Goal: Task Accomplishment & Management: Use online tool/utility

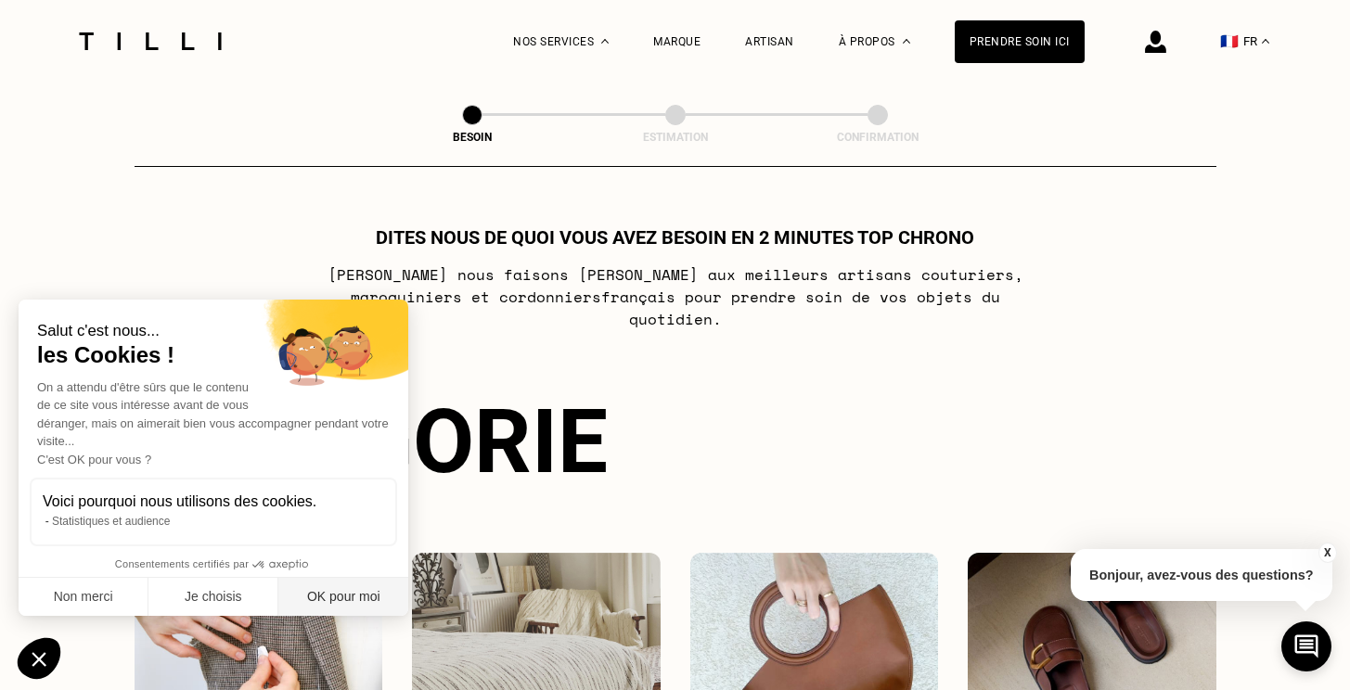
click at [361, 595] on button "OK pour moi" at bounding box center [343, 597] width 130 height 39
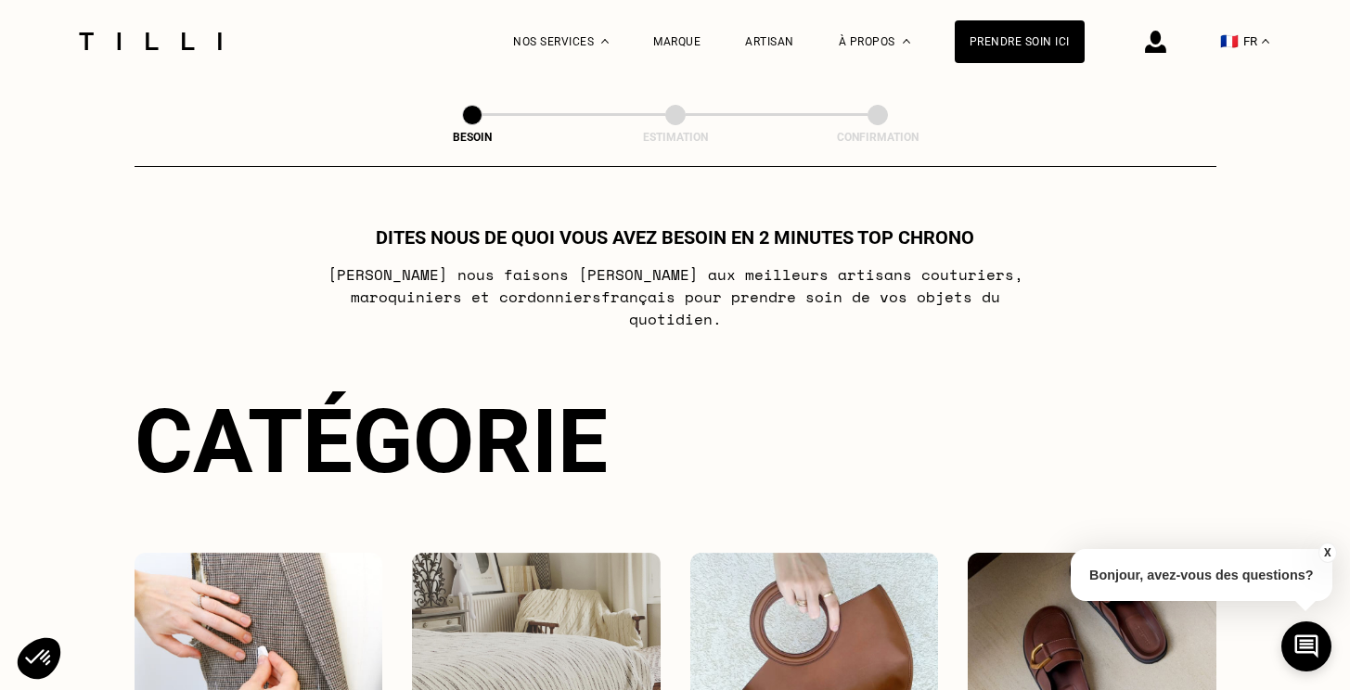
scroll to position [13, 0]
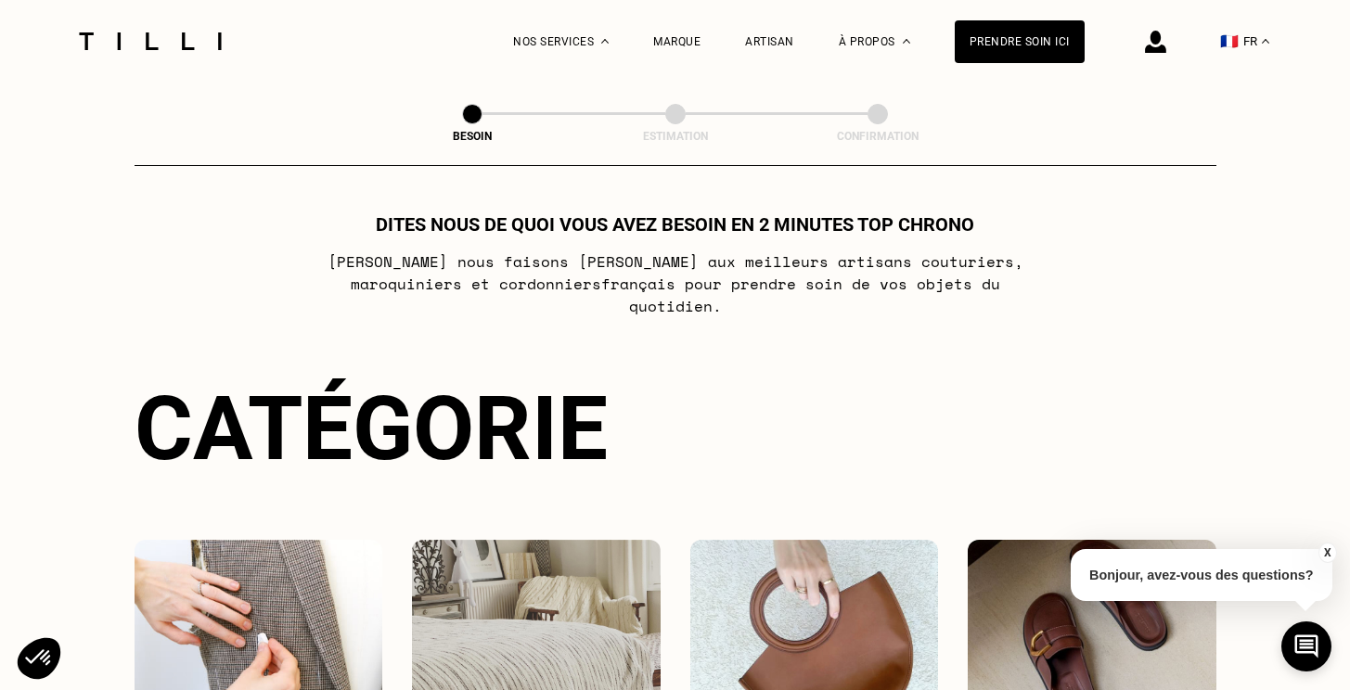
click at [1160, 44] on img at bounding box center [1155, 42] width 21 height 22
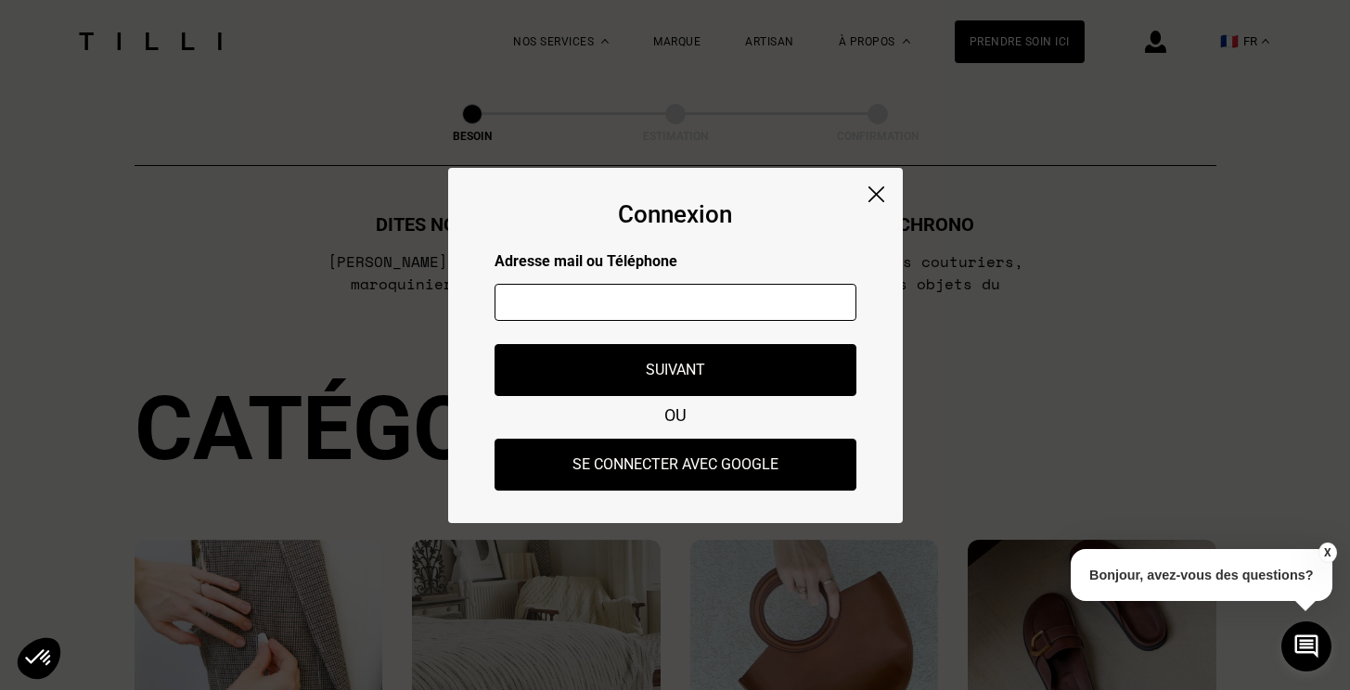
click at [623, 304] on input "text" at bounding box center [676, 302] width 362 height 37
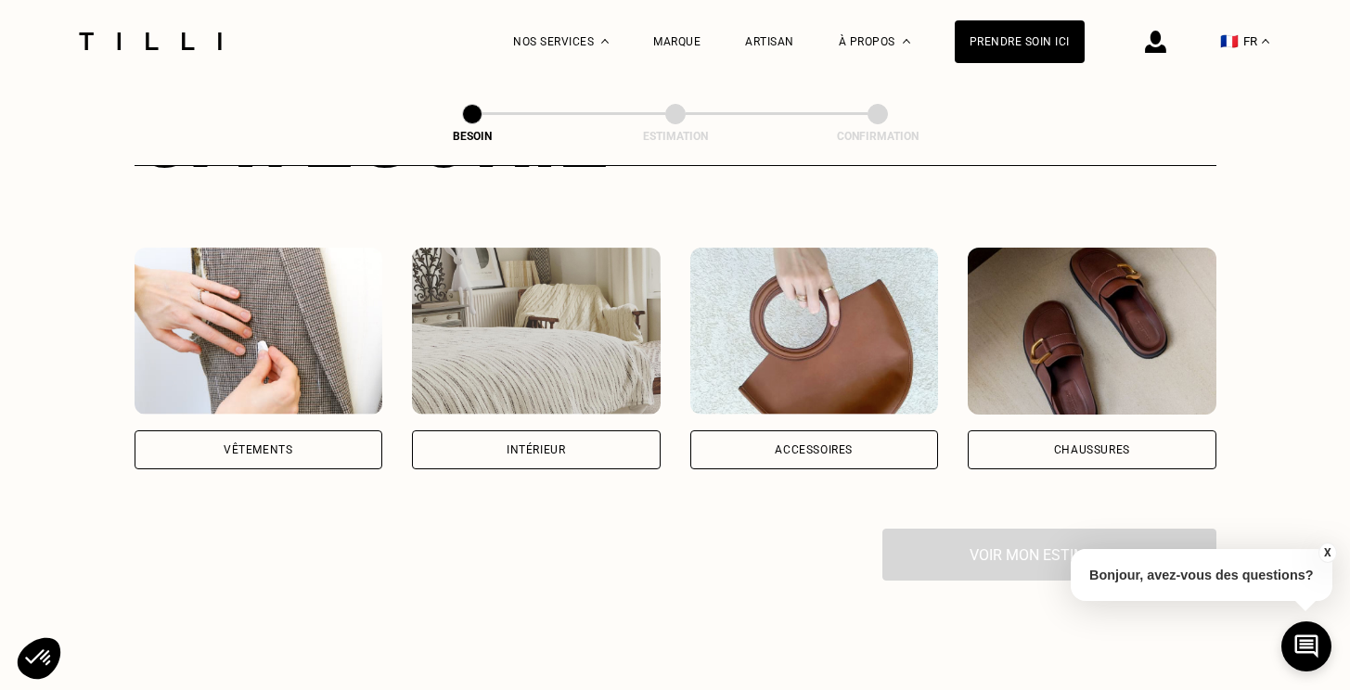
scroll to position [294, 0]
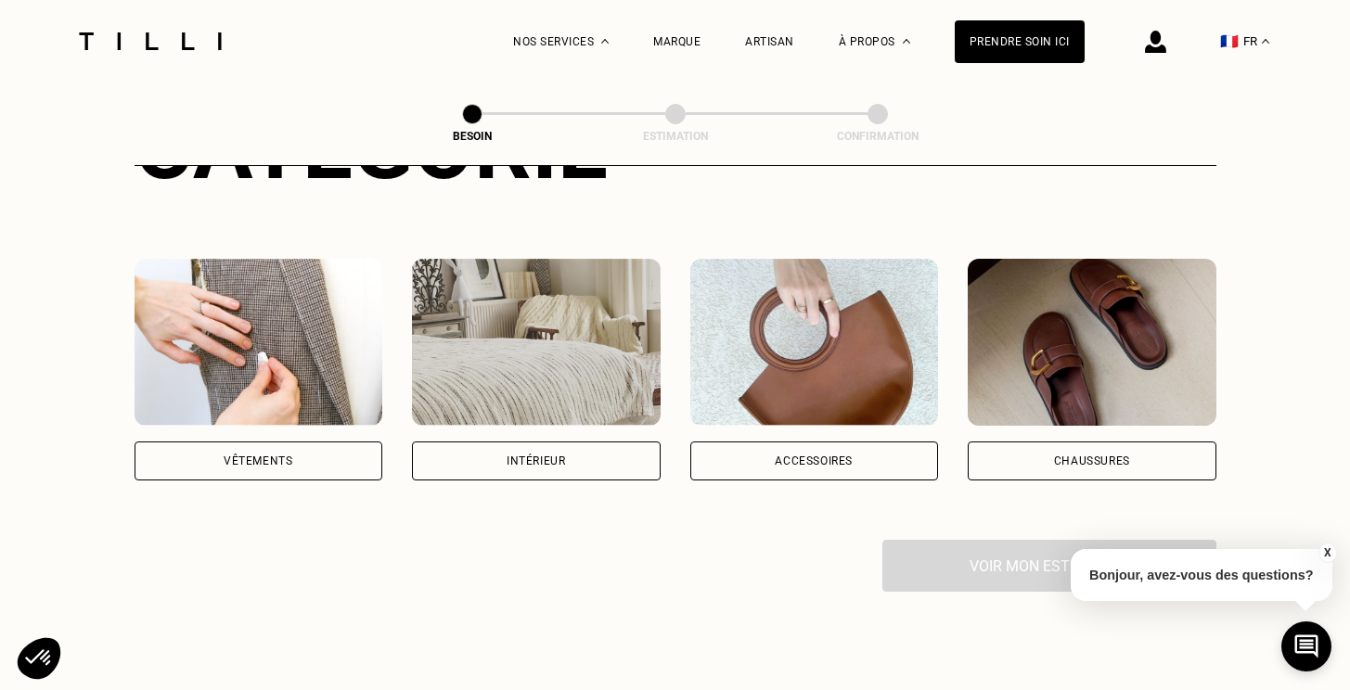
click at [300, 442] on div "Vêtements" at bounding box center [259, 461] width 249 height 39
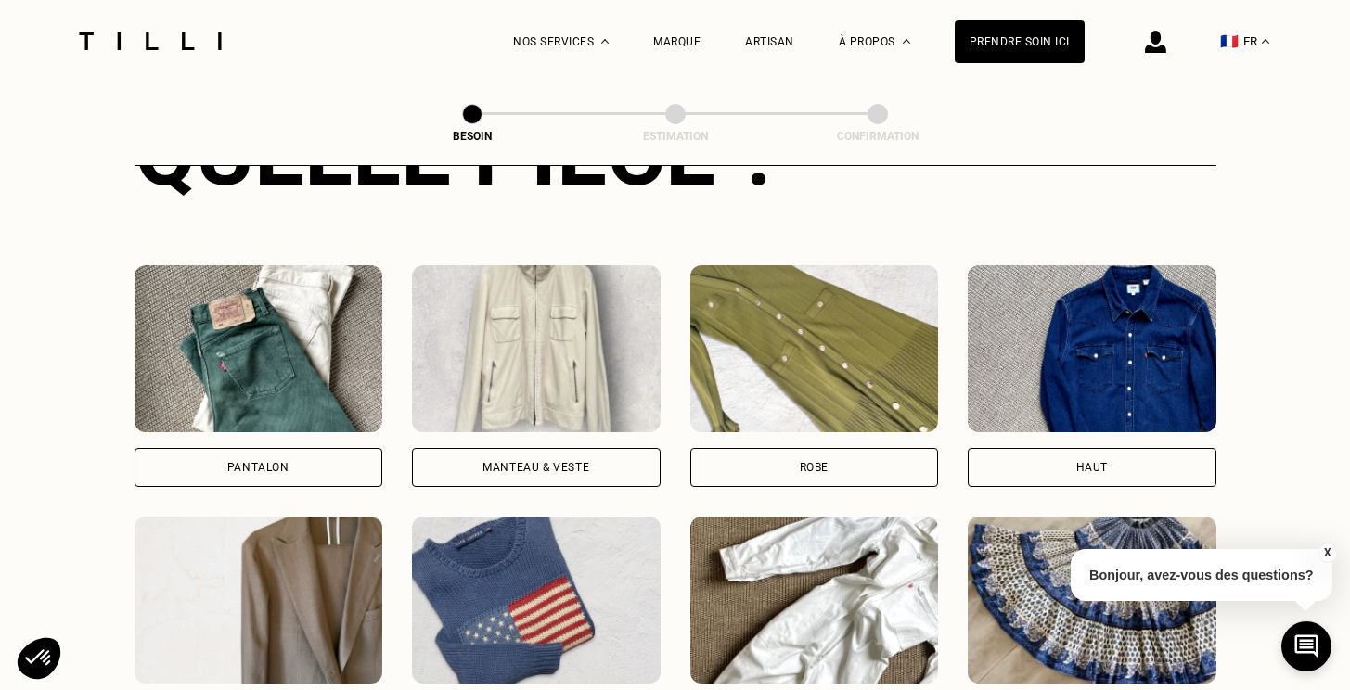
scroll to position [812, 0]
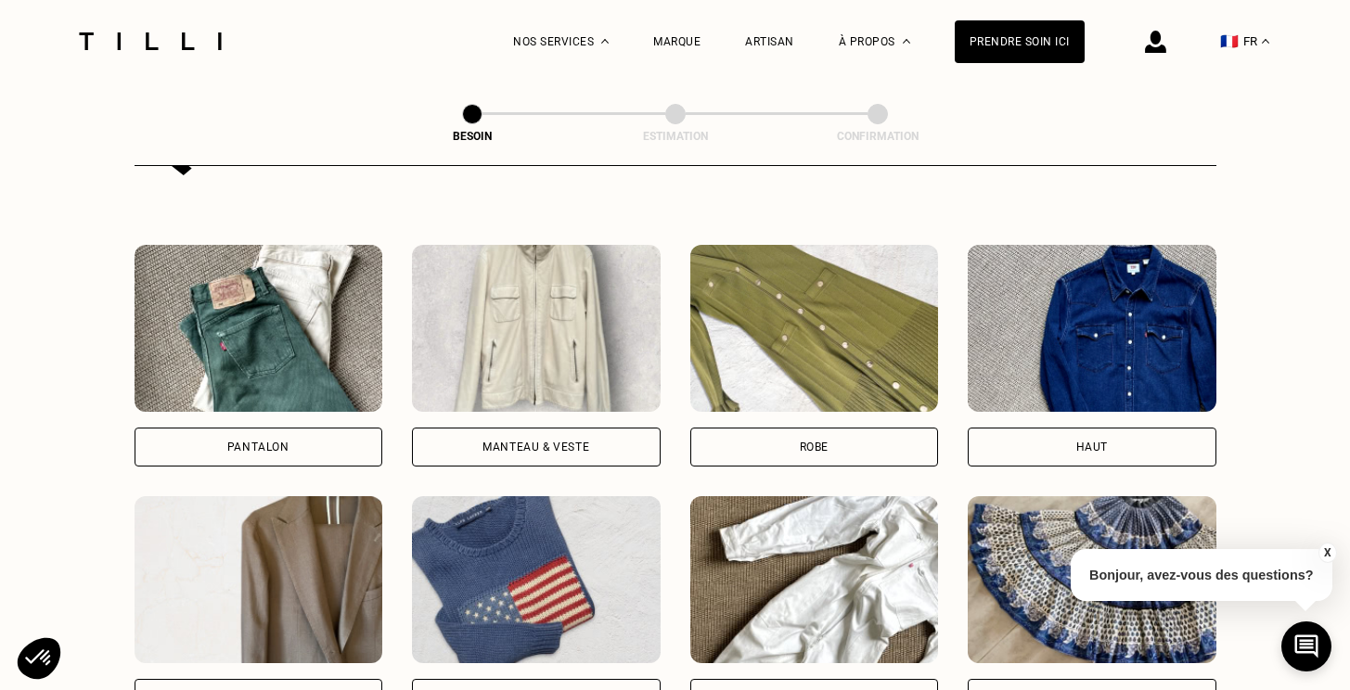
click at [260, 442] on div "Pantalon" at bounding box center [258, 447] width 62 height 11
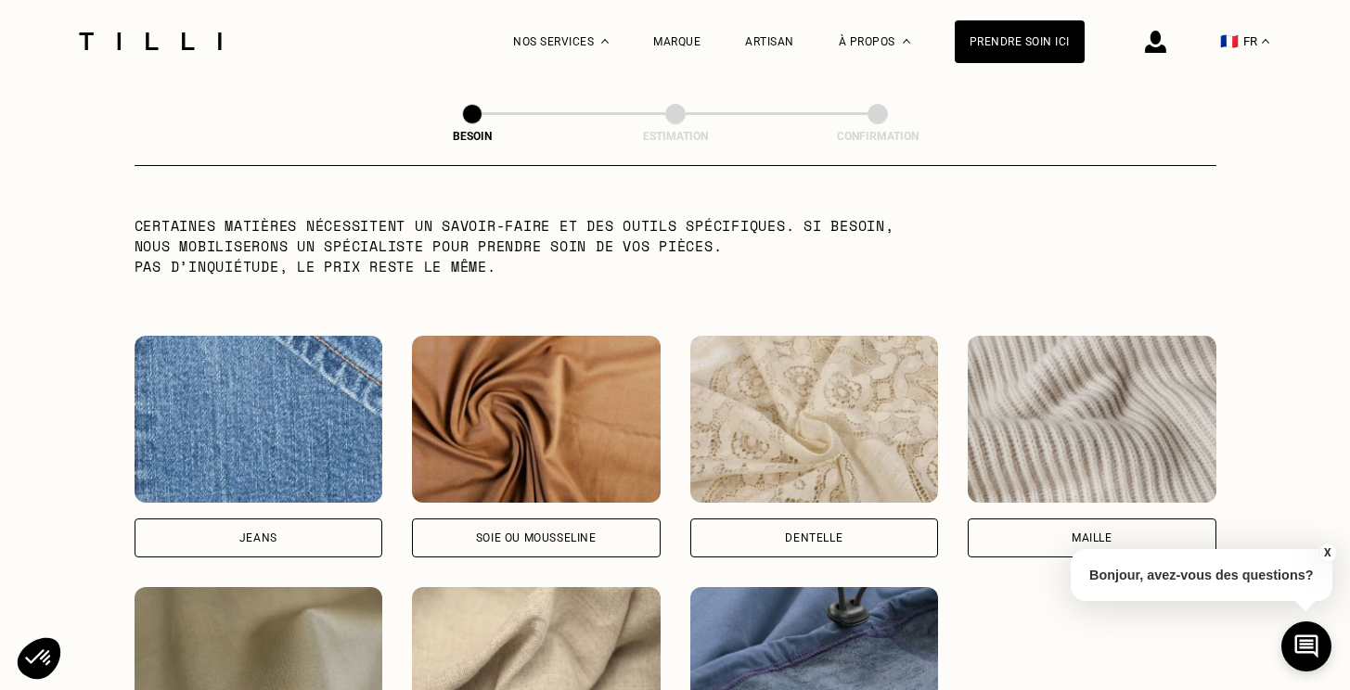
scroll to position [1854, 0]
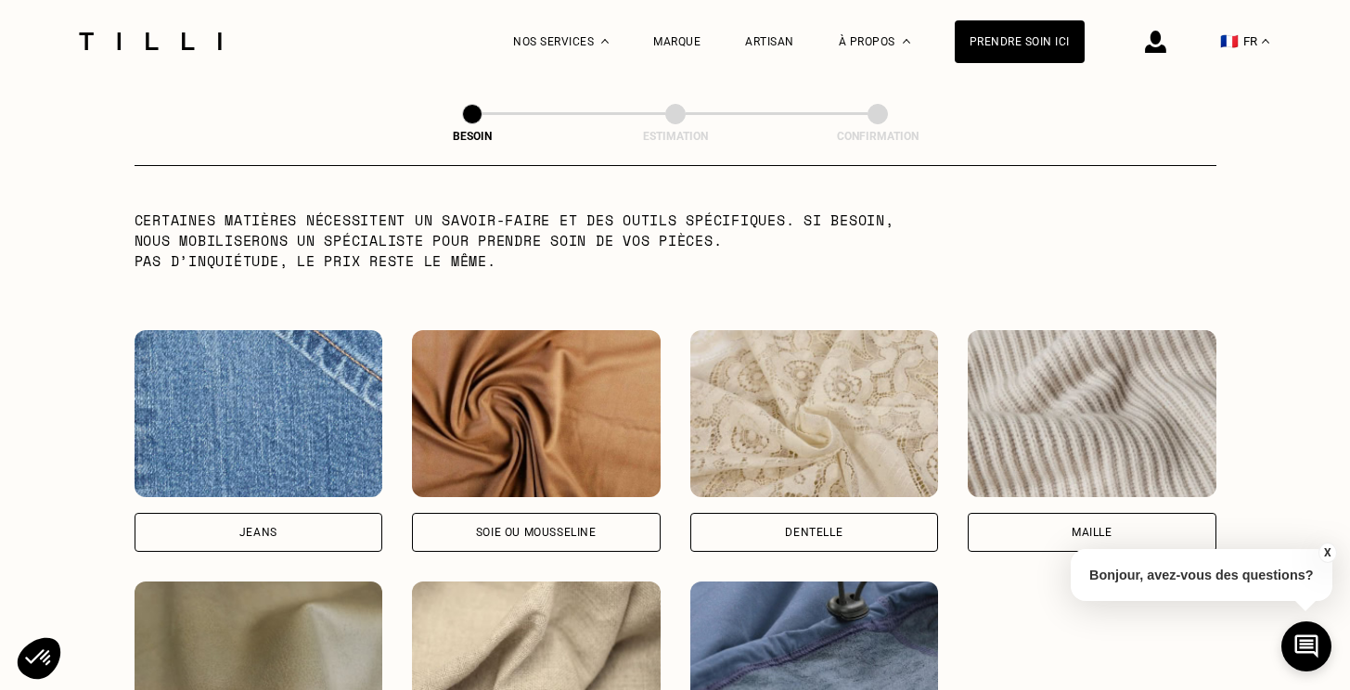
click at [268, 527] on div "Jeans" at bounding box center [258, 532] width 38 height 11
select select "FR"
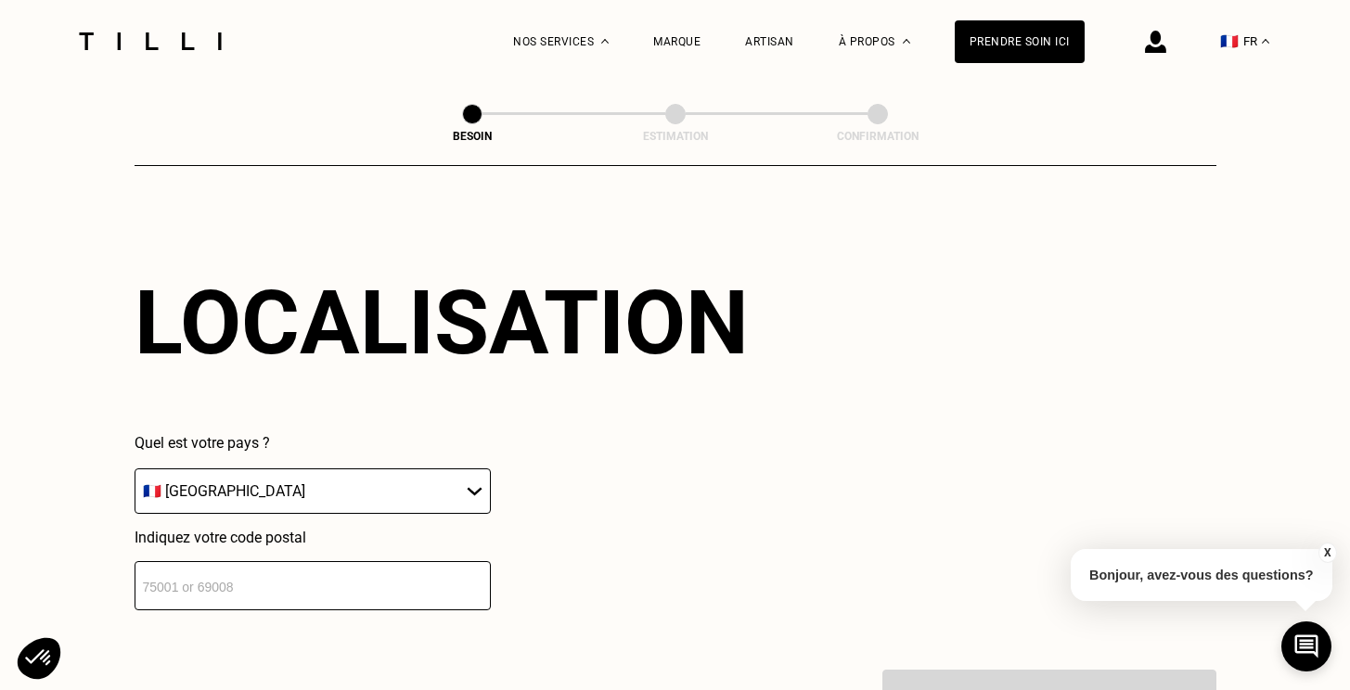
scroll to position [2512, 0]
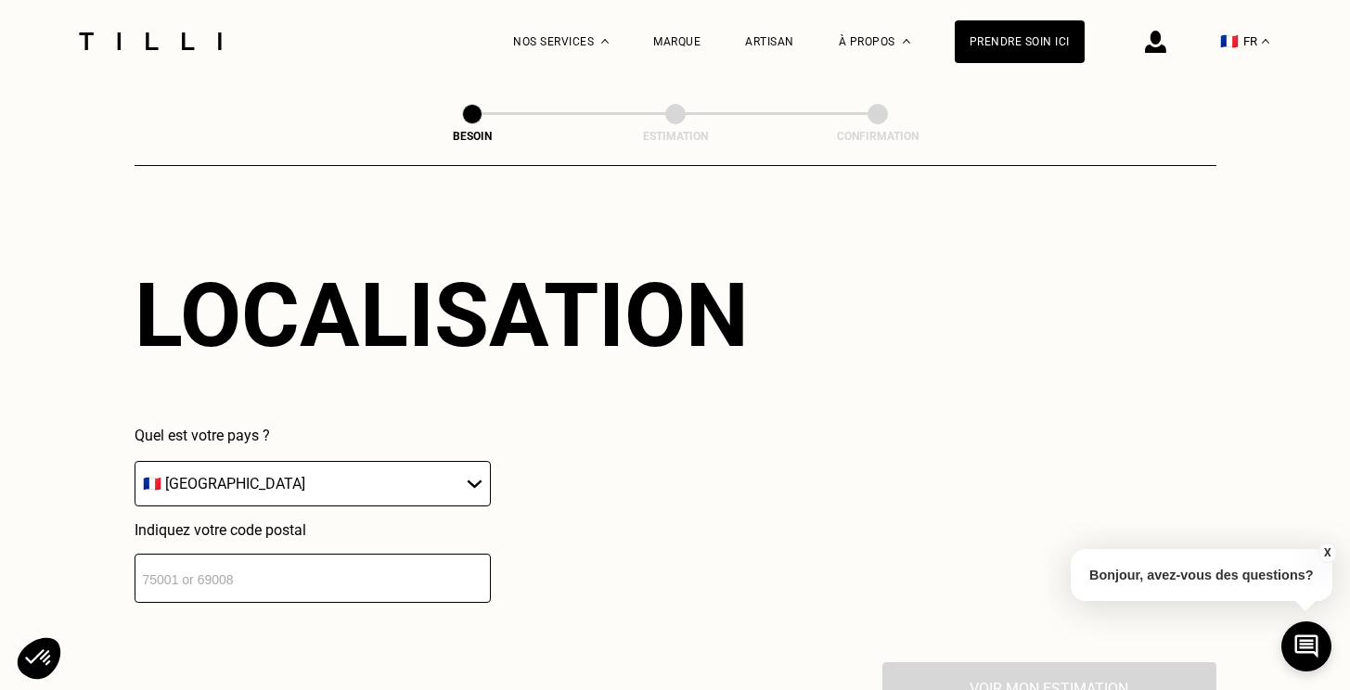
click at [273, 563] on input "number" at bounding box center [313, 578] width 356 height 49
type input "69340"
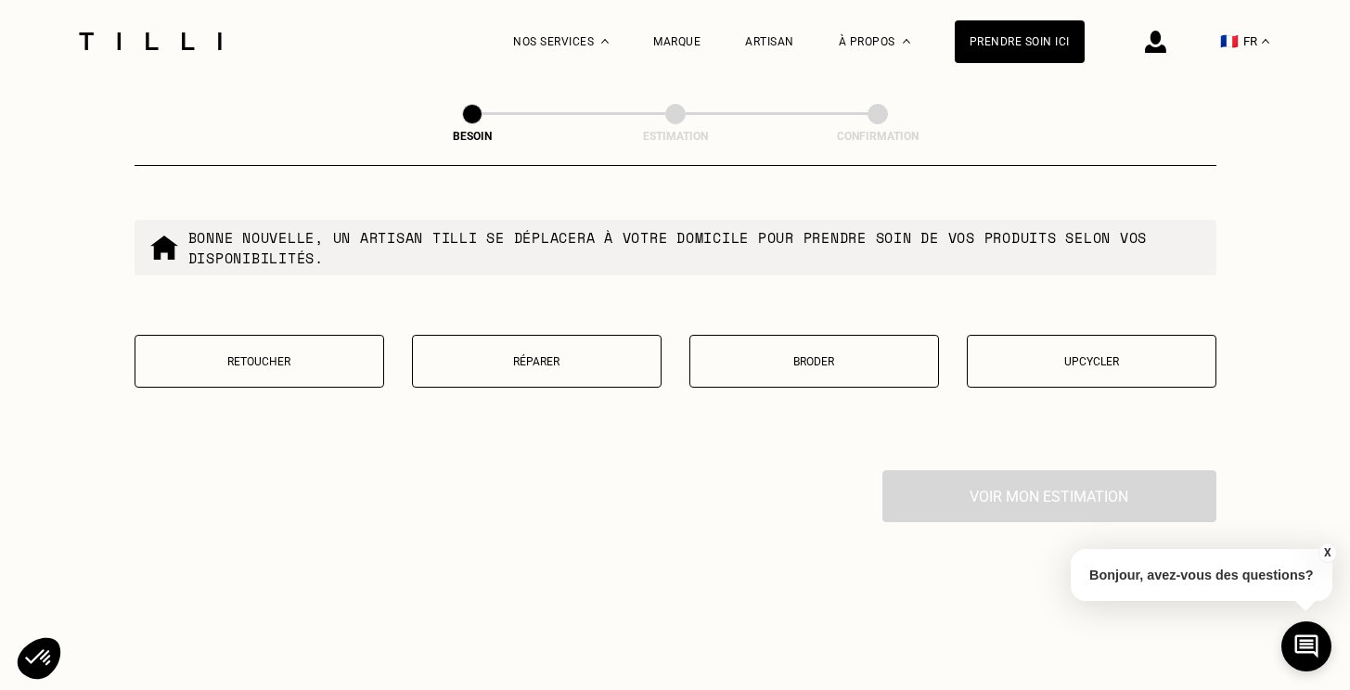
scroll to position [3200, 0]
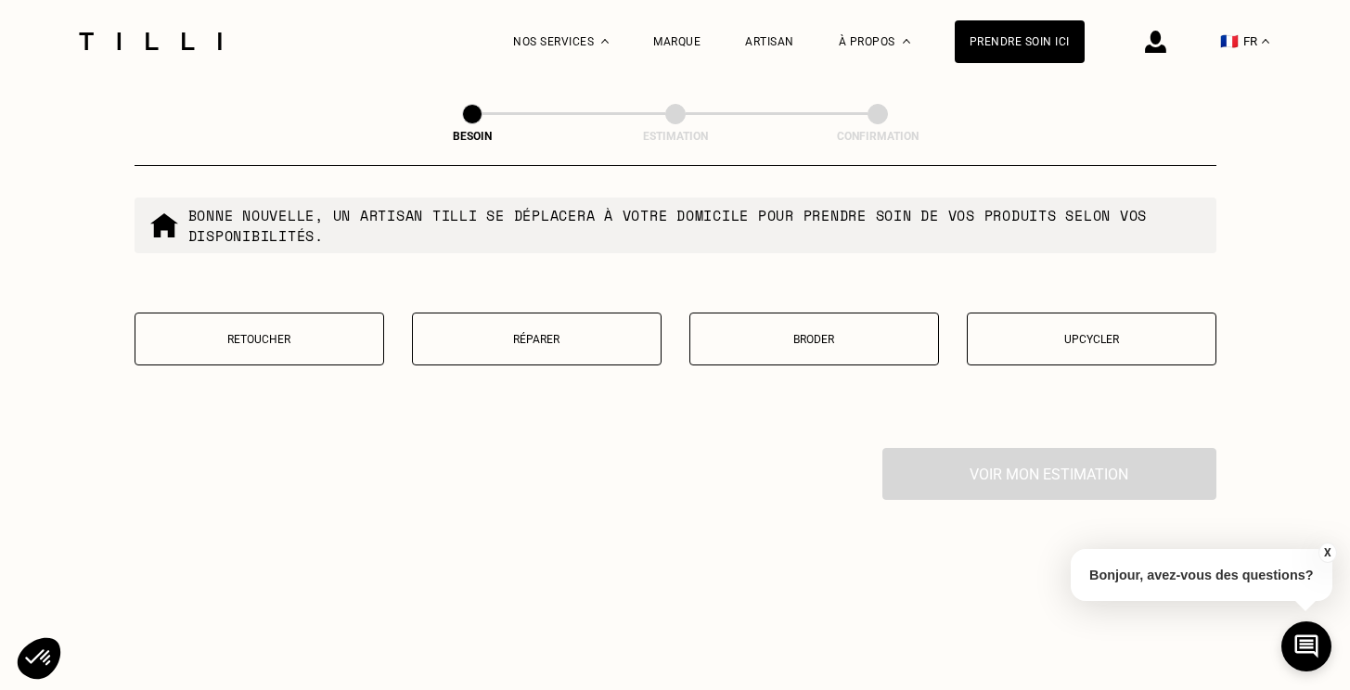
click at [304, 333] on p "Retoucher" at bounding box center [259, 339] width 229 height 13
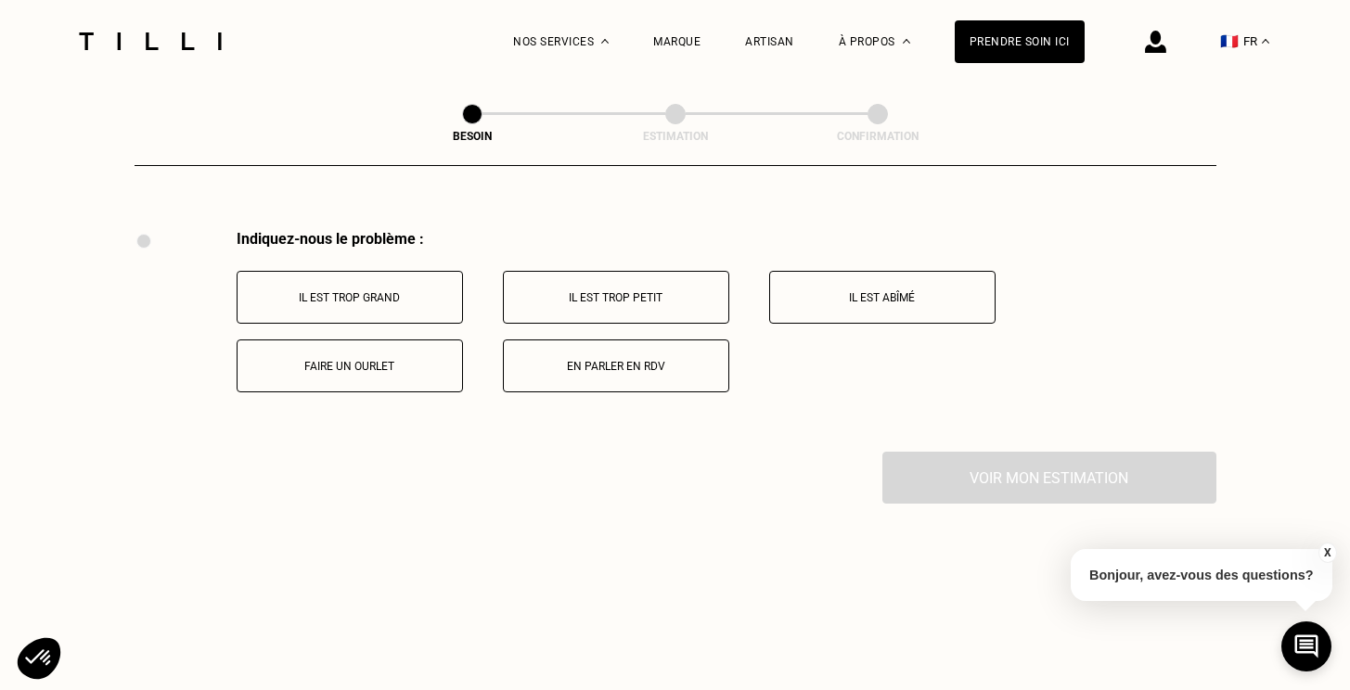
scroll to position [3422, 0]
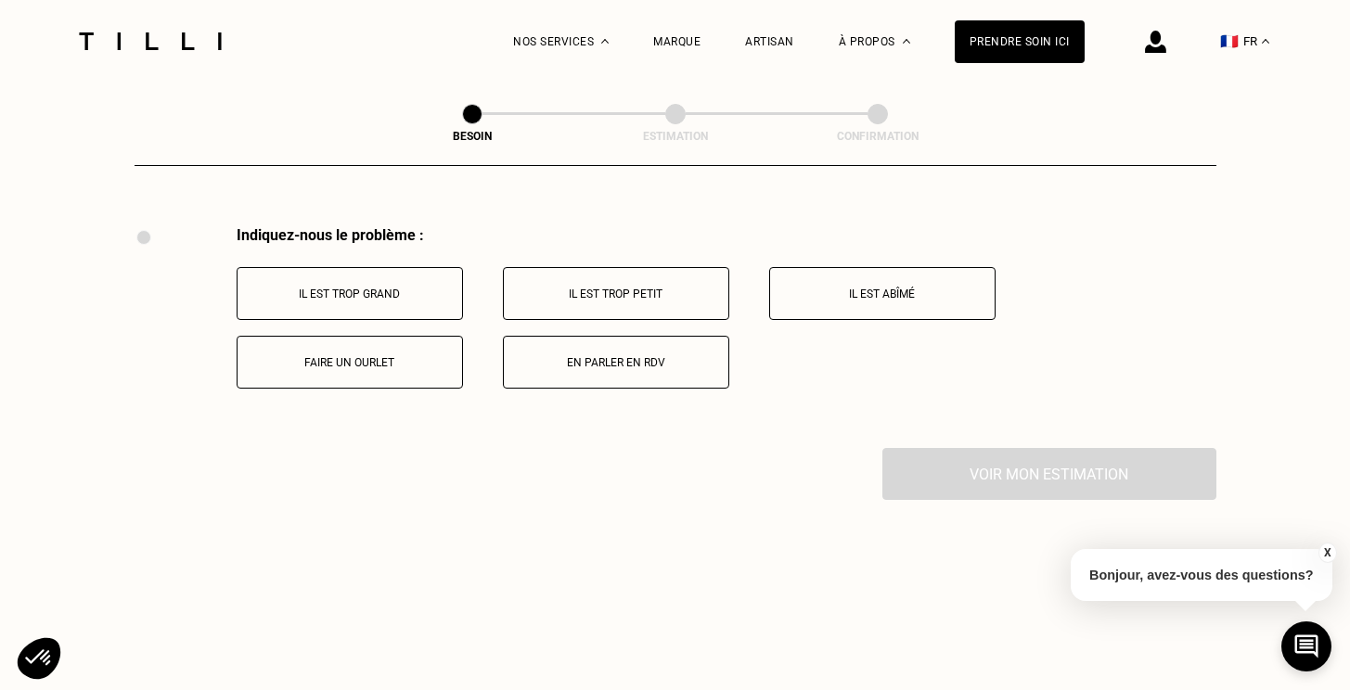
drag, startPoint x: 353, startPoint y: 277, endPoint x: 350, endPoint y: 364, distance: 86.3
click at [350, 364] on div "Il est trop grand Il est trop petit Il est abîmé Faire un ourlet En parler en R…" at bounding box center [727, 328] width 980 height 122
click at [350, 363] on button "Faire un ourlet" at bounding box center [350, 362] width 226 height 53
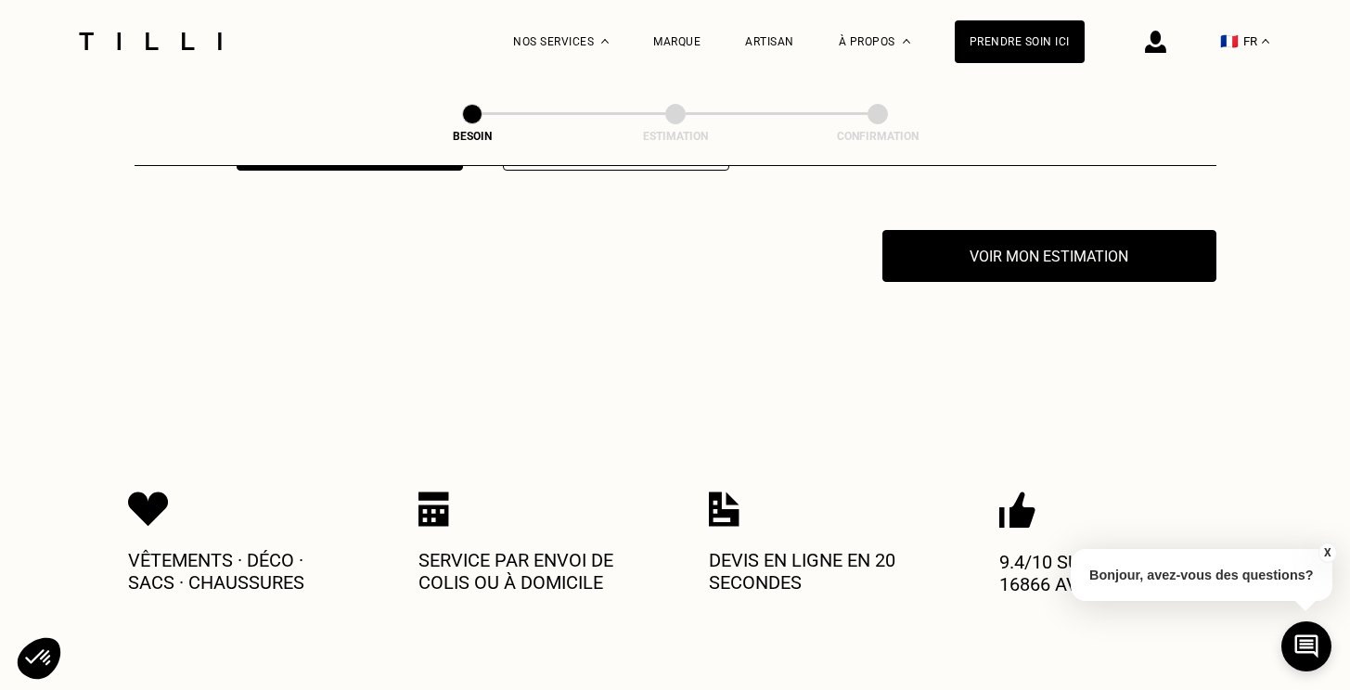
scroll to position [3643, 0]
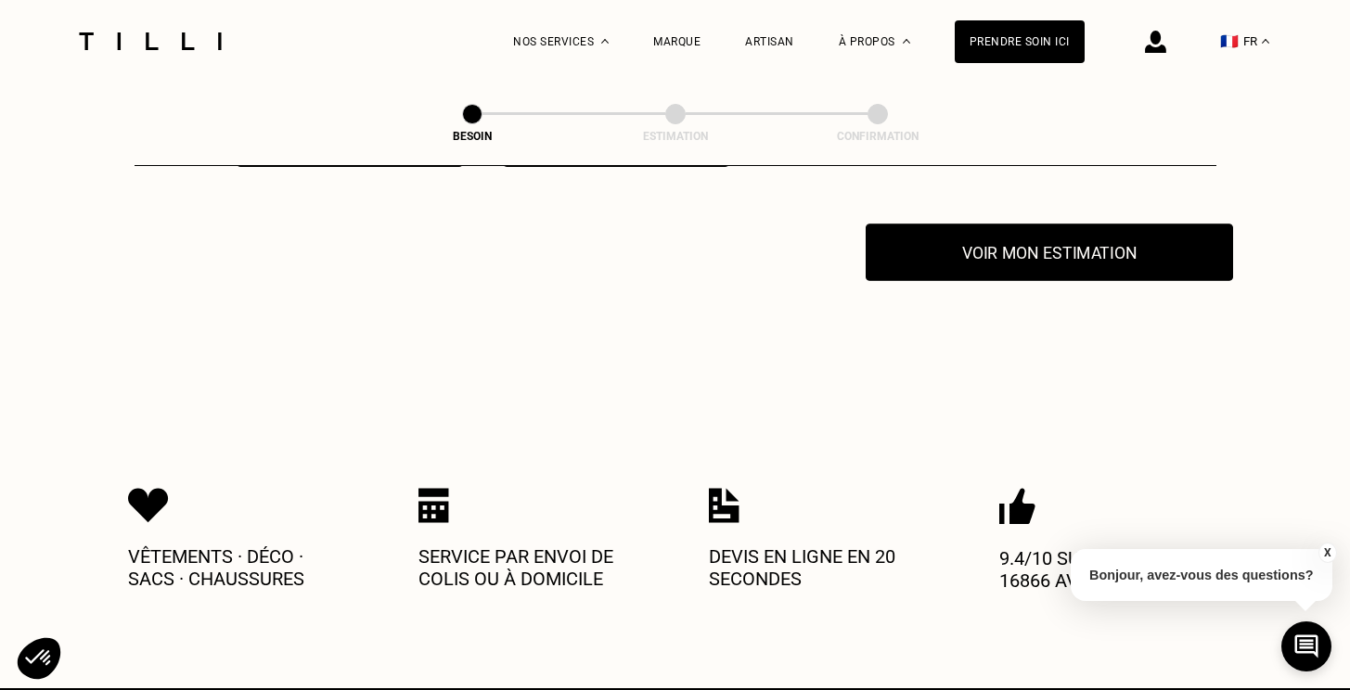
click at [1047, 225] on button "Voir mon estimation" at bounding box center [1049, 253] width 367 height 58
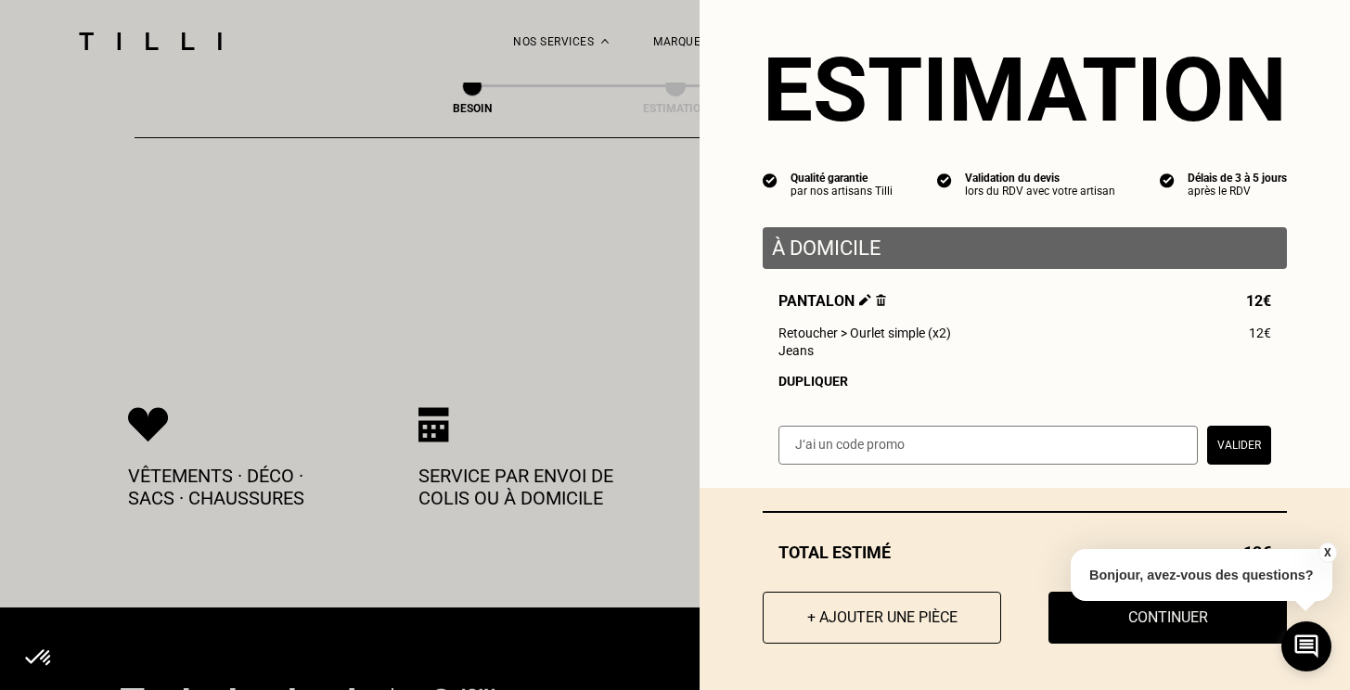
scroll to position [3752, 0]
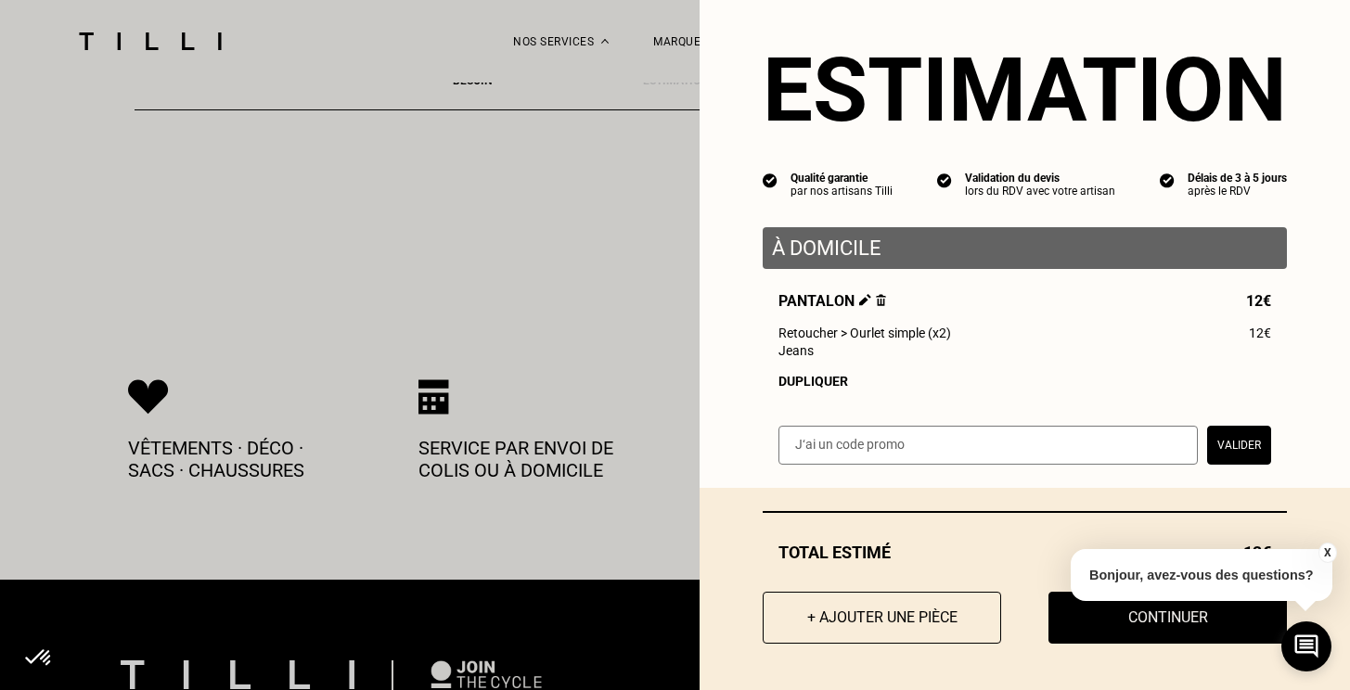
click at [1329, 554] on button "X" at bounding box center [1326, 553] width 19 height 20
